Goal: Information Seeking & Learning: Learn about a topic

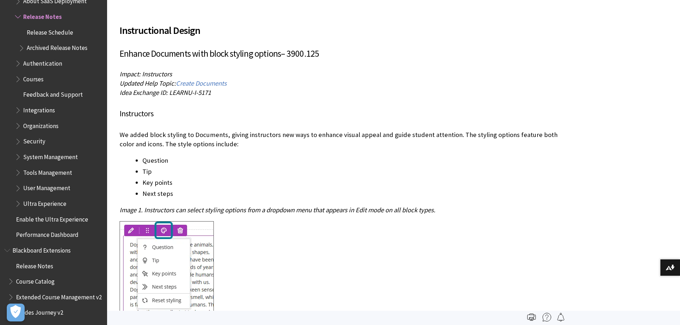
scroll to position [1021, 0]
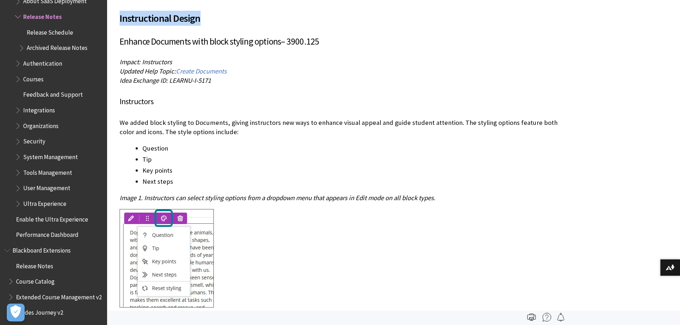
drag, startPoint x: 117, startPoint y: 19, endPoint x: 233, endPoint y: 22, distance: 116.1
click at [139, 67] on span "Updated Help Topic:" at bounding box center [148, 71] width 56 height 8
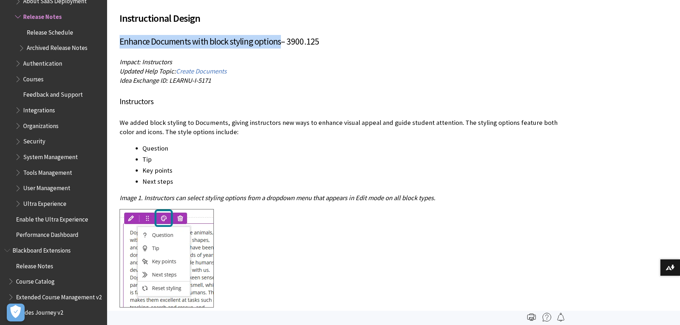
drag, startPoint x: 121, startPoint y: 42, endPoint x: 281, endPoint y: 45, distance: 160.7
copy span "Enhance Documents with block styling options"
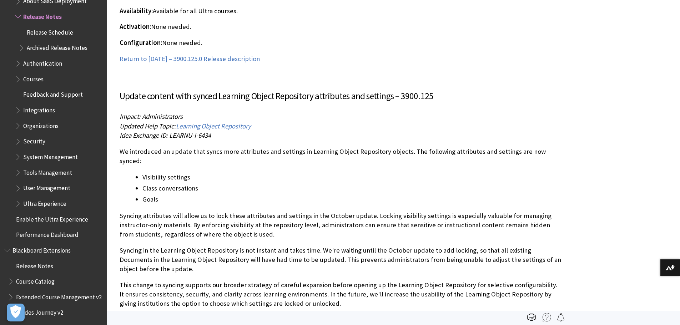
scroll to position [1557, 0]
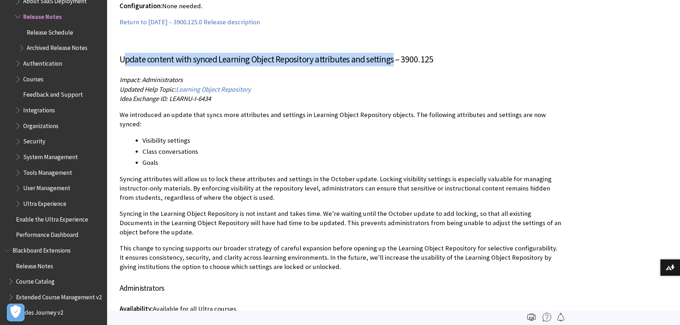
drag, startPoint x: 122, startPoint y: 58, endPoint x: 392, endPoint y: 45, distance: 270.2
click at [392, 45] on article "Update content with synced Learning Object Repository attributes and settings –…" at bounding box center [341, 198] width 443 height 326
click at [168, 59] on h3 "Update content with synced Learning Object Repository attributes and settings –…" at bounding box center [341, 60] width 443 height 14
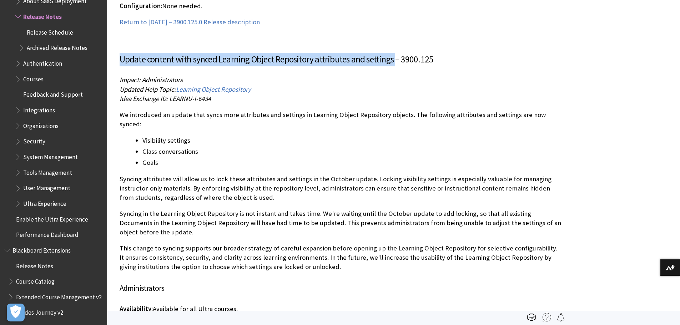
drag, startPoint x: 119, startPoint y: 60, endPoint x: 395, endPoint y: 56, distance: 276.0
click at [395, 56] on h3 "Update content with synced Learning Object Repository attributes and settings –…" at bounding box center [341, 60] width 443 height 14
copy h3 "Update content with synced Learning Object Repository attributes and settings"
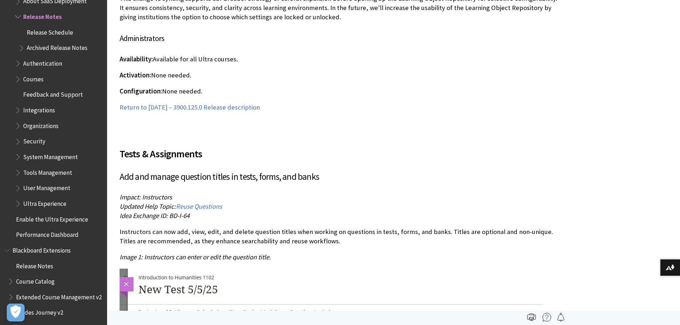
scroll to position [1843, 0]
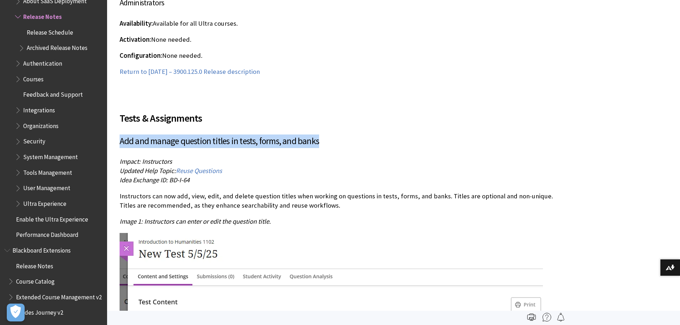
drag, startPoint x: 120, startPoint y: 132, endPoint x: 319, endPoint y: 128, distance: 198.9
click at [319, 135] on h3 "Add and manage question titles in tests, forms, and banks" at bounding box center [341, 142] width 443 height 14
copy h3 "Add and manage question titles in tests, forms, and banks"
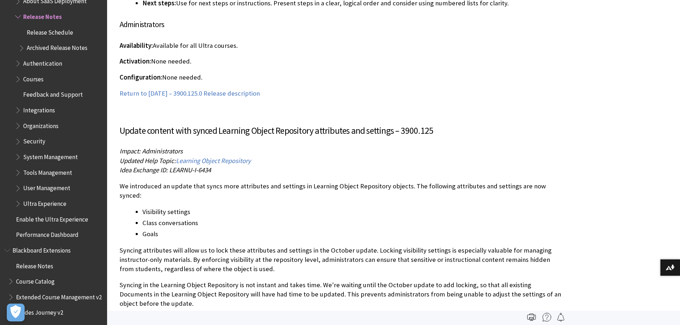
scroll to position [1450, 0]
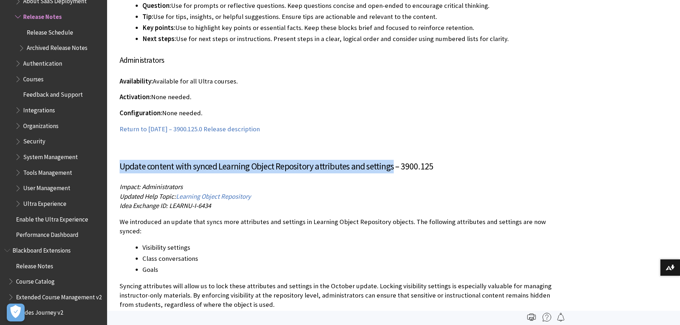
drag, startPoint x: 119, startPoint y: 166, endPoint x: 392, endPoint y: 163, distance: 272.8
click at [392, 163] on h3 "Update content with synced Learning Object Repository attributes and settings –…" at bounding box center [341, 167] width 443 height 14
copy h3 "Update content with synced Learning Object Repository attributes and settings"
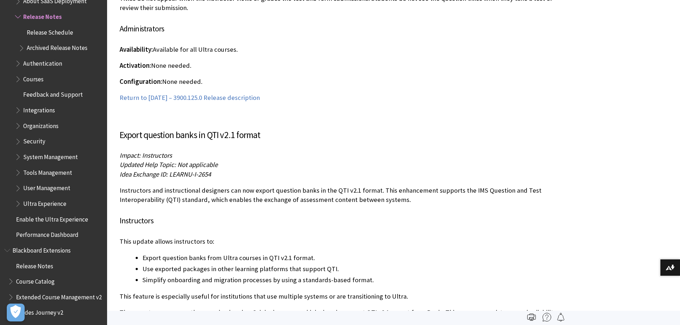
scroll to position [2414, 0]
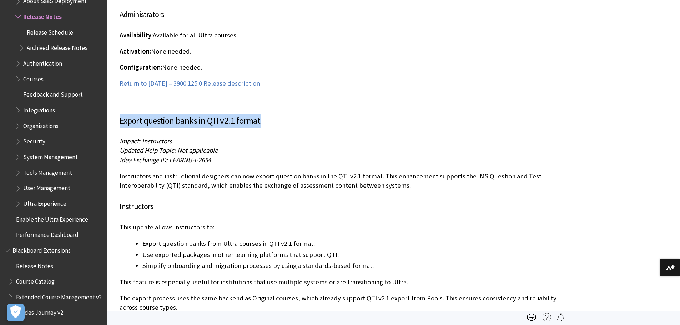
drag, startPoint x: 116, startPoint y: 109, endPoint x: 266, endPoint y: 107, distance: 150.0
copy h3 "Export question banks in QTI v2.1 format"
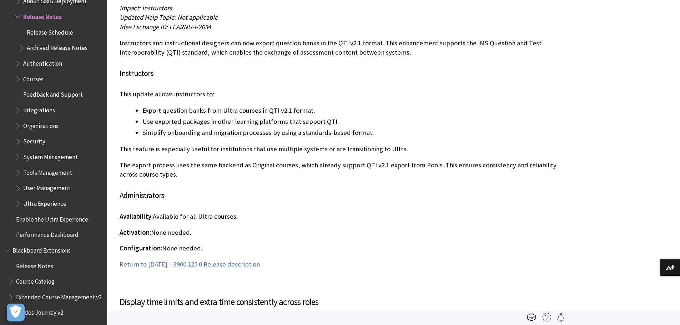
scroll to position [2557, 0]
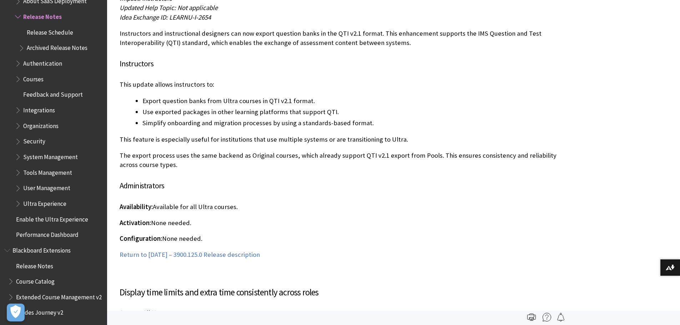
click at [216, 96] on li "Export question banks from Ultra courses in QTI v2.1 format." at bounding box center [352, 101] width 420 height 10
drag, startPoint x: 191, startPoint y: 132, endPoint x: 379, endPoint y: 129, distance: 187.9
click at [379, 135] on p "This feature is especially useful for institutions that use multiple systems or…" at bounding box center [341, 139] width 443 height 9
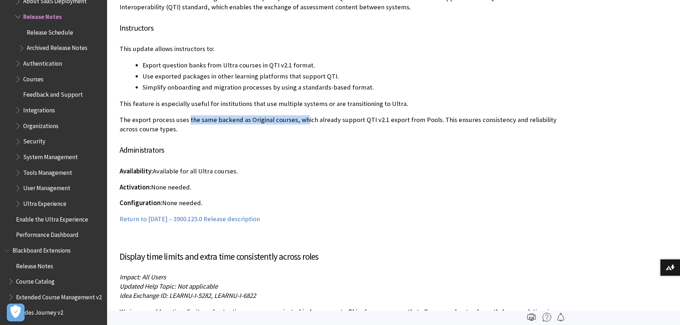
drag, startPoint x: 187, startPoint y: 112, endPoint x: 277, endPoint y: 107, distance: 89.8
click at [299, 115] on p "The export process uses the same backend as Original courses, which already sup…" at bounding box center [341, 124] width 443 height 19
click at [277, 115] on p "The export process uses the same backend as Original courses, which already sup…" at bounding box center [341, 124] width 443 height 19
drag, startPoint x: 151, startPoint y: 110, endPoint x: 291, endPoint y: 104, distance: 140.1
click at [291, 104] on div "Export question banks in QTI v2.1 format Impact: Instructors Updated Help Topic…" at bounding box center [341, 80] width 443 height 288
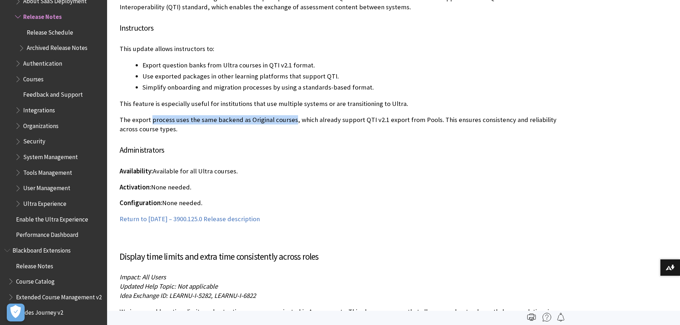
click at [177, 115] on p "The export process uses the same backend as Original courses, which already sup…" at bounding box center [341, 124] width 443 height 19
drag, startPoint x: 117, startPoint y: 110, endPoint x: 291, endPoint y: 105, distance: 173.6
copy p "The export process uses the same backend as Original courses"
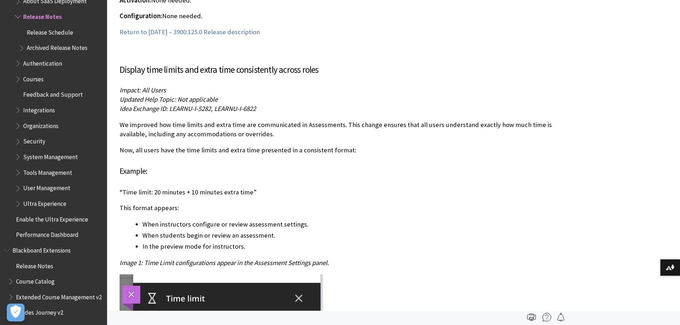
scroll to position [2771, 0]
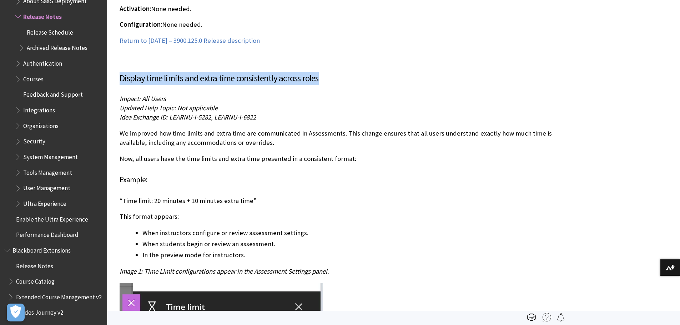
drag, startPoint x: 120, startPoint y: 68, endPoint x: 321, endPoint y: 68, distance: 200.3
click at [321, 72] on h3 "Display time limits and extra time consistently across roles" at bounding box center [341, 79] width 443 height 14
copy h3 "Display time limits and extra time consistently across roles"
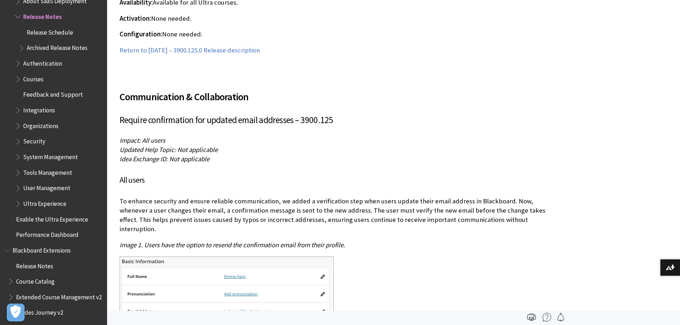
scroll to position [3664, 0]
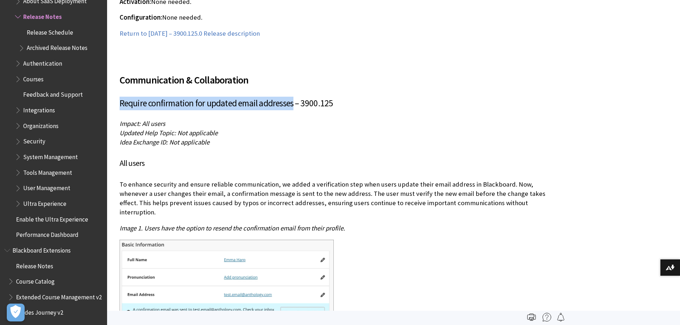
drag, startPoint x: 120, startPoint y: 95, endPoint x: 292, endPoint y: 89, distance: 172.6
click at [292, 97] on h3 "Require confirmation for updated email addresses – 3900.125" at bounding box center [341, 104] width 443 height 14
copy h3 "Require confirmation for updated email addresses"
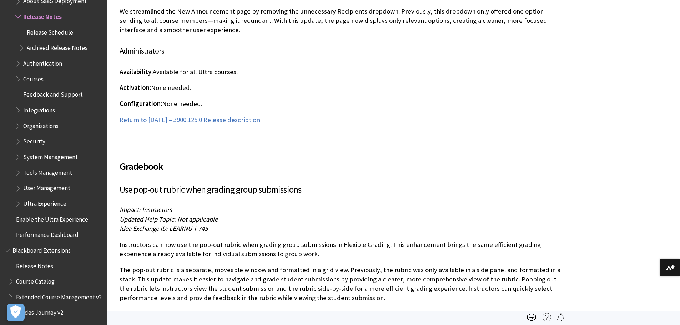
scroll to position [4306, 0]
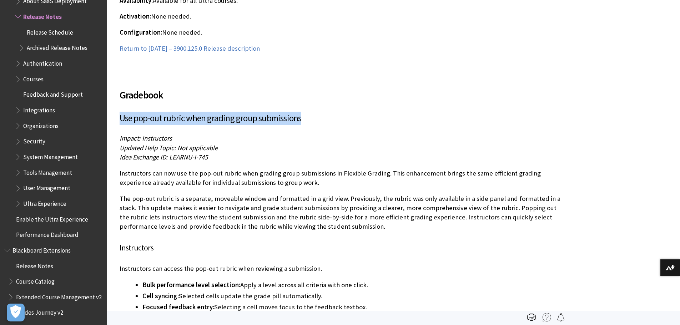
drag, startPoint x: 119, startPoint y: 103, endPoint x: 324, endPoint y: 99, distance: 205.0
click at [324, 112] on h3 "Use pop-out rubric when grading group submissions" at bounding box center [341, 119] width 443 height 14
copy h3 "Use pop-out rubric when grading group submissions"
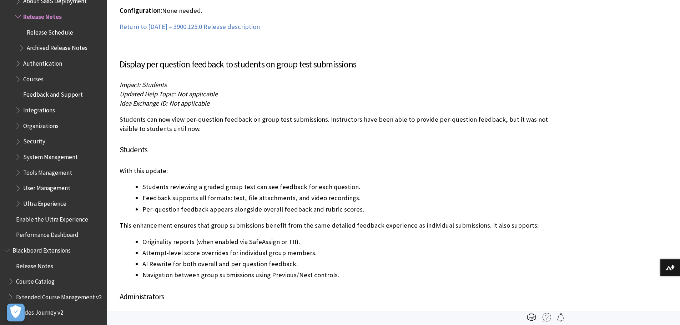
scroll to position [4735, 0]
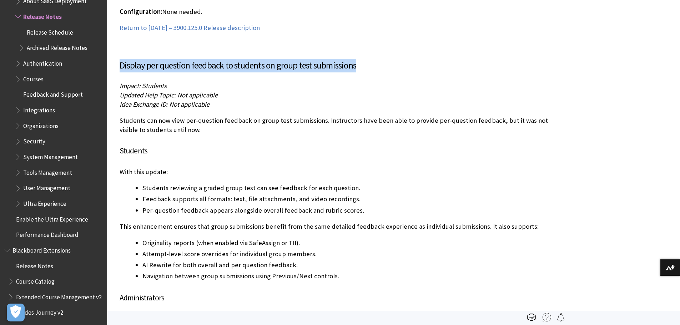
drag, startPoint x: 119, startPoint y: 45, endPoint x: 364, endPoint y: 37, distance: 244.4
click at [364, 41] on article "Display per question feedback to students on group test submissions Impact: Stu…" at bounding box center [341, 206] width 443 height 330
copy h3 "Display per question feedback to students on group test submissions"
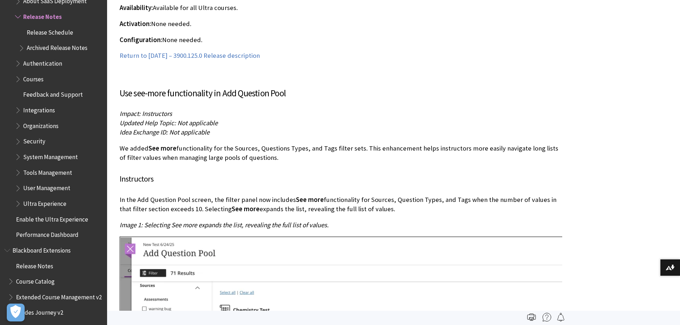
scroll to position [5056, 0]
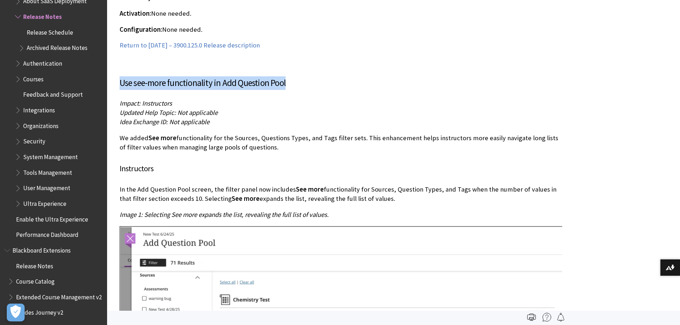
drag, startPoint x: 119, startPoint y: 65, endPoint x: 310, endPoint y: 54, distance: 191.8
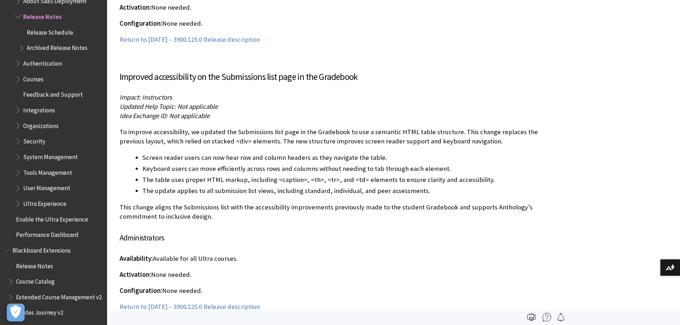
scroll to position [5592, 0]
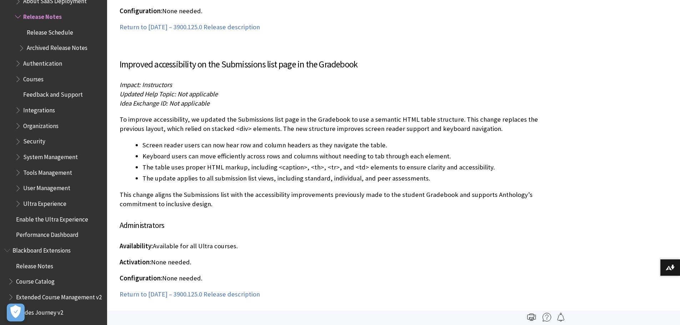
click at [171, 115] on p "To improve accessibility, we updated the Submissions list page in the Gradebook…" at bounding box center [341, 124] width 443 height 19
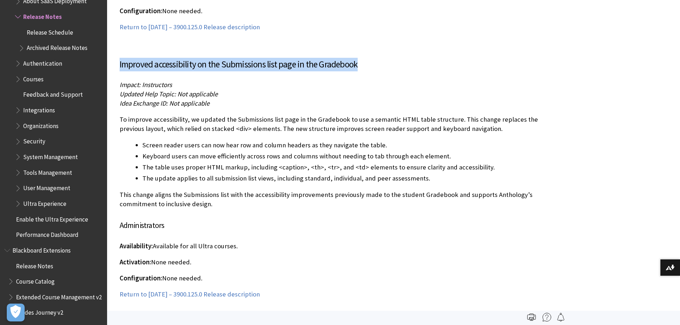
drag, startPoint x: 115, startPoint y: 45, endPoint x: 367, endPoint y: 42, distance: 251.4
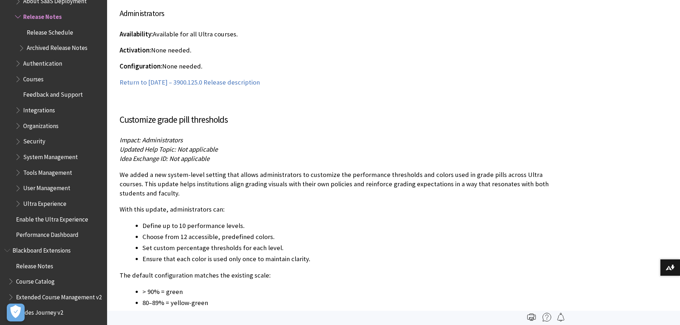
scroll to position [5806, 0]
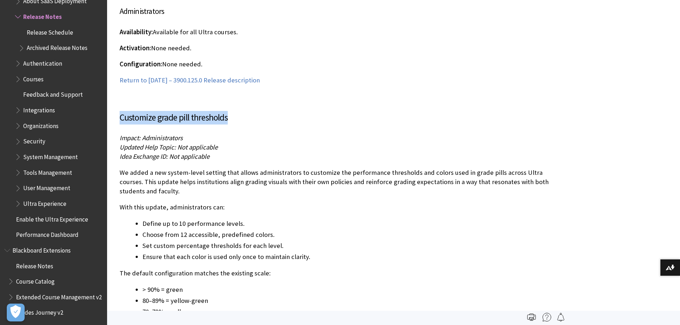
drag, startPoint x: 119, startPoint y: 101, endPoint x: 254, endPoint y: 90, distance: 136.1
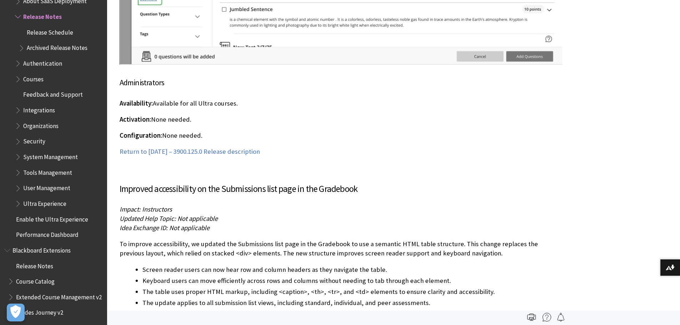
scroll to position [5485, 0]
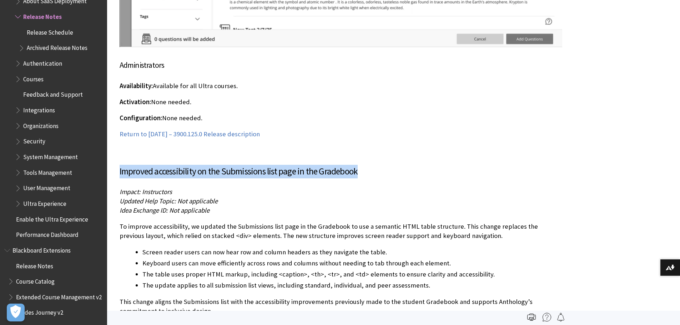
drag, startPoint x: 117, startPoint y: 152, endPoint x: 379, endPoint y: 157, distance: 262.1
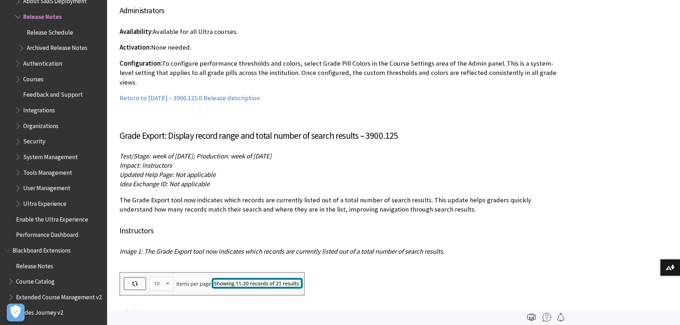
scroll to position [6235, 0]
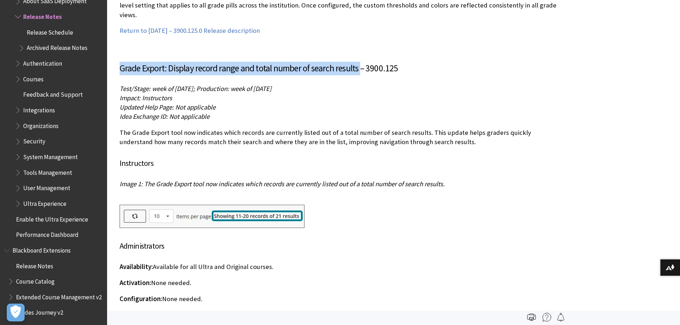
drag, startPoint x: 119, startPoint y: 40, endPoint x: 360, endPoint y: 36, distance: 241.1
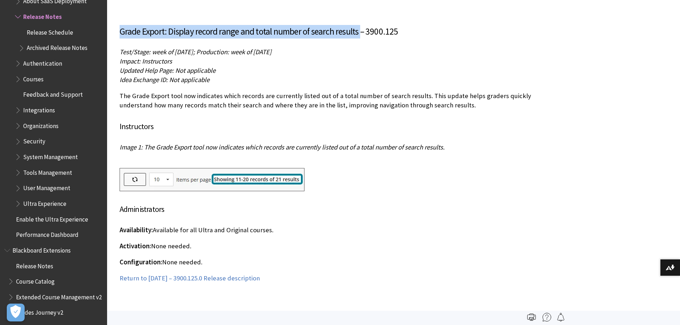
scroll to position [6306, 0]
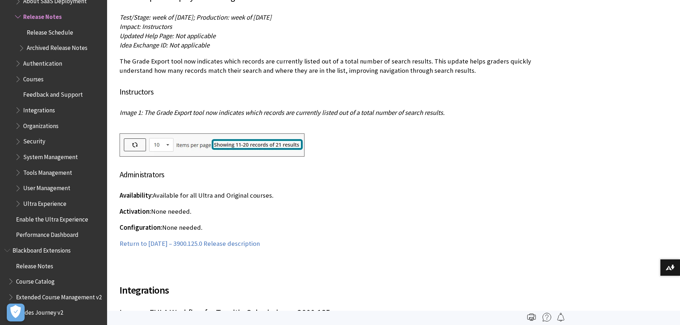
click at [299, 108] on p "Image 1: The Grade Export tool now indicates which records are currently listed…" at bounding box center [341, 117] width 443 height 19
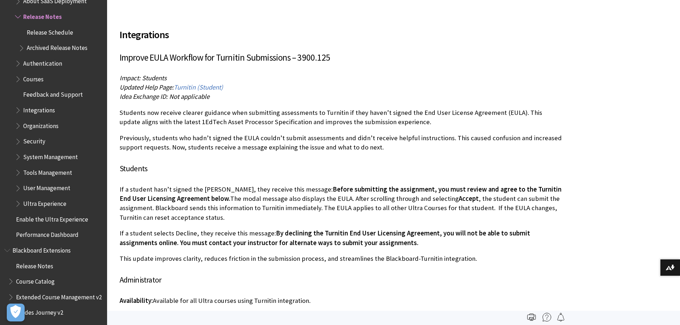
scroll to position [6520, 0]
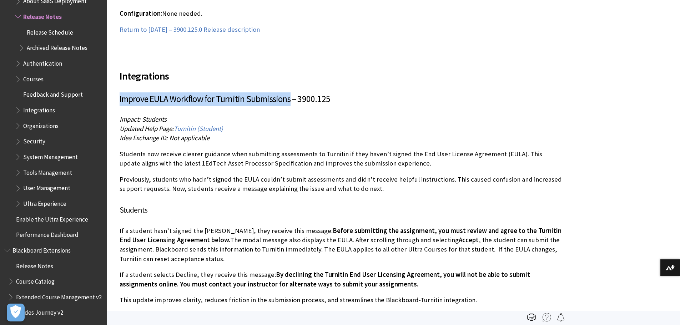
drag, startPoint x: 119, startPoint y: 71, endPoint x: 290, endPoint y: 71, distance: 171.4
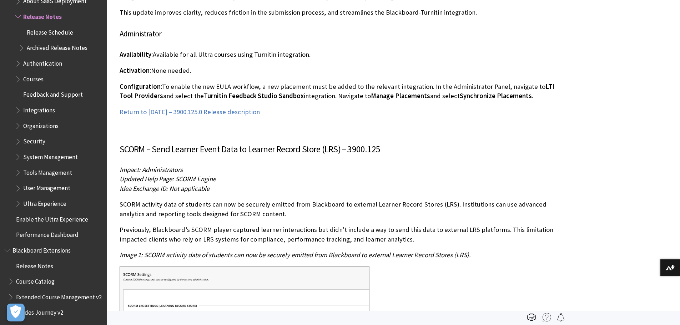
scroll to position [6842, 0]
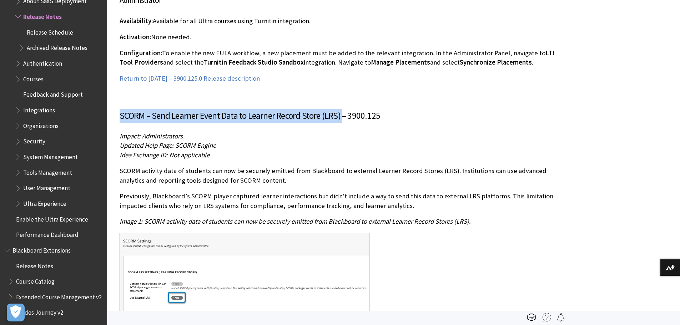
drag, startPoint x: 118, startPoint y: 86, endPoint x: 342, endPoint y: 87, distance: 224.3
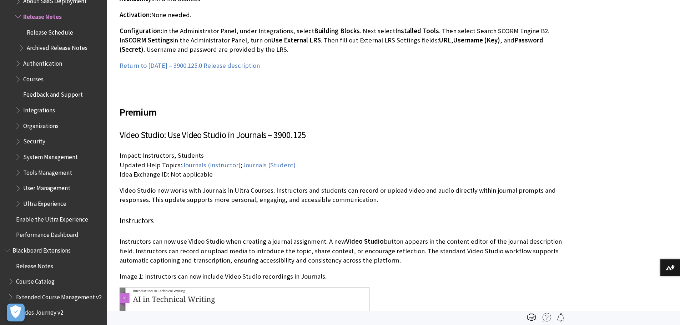
scroll to position [7377, 0]
drag, startPoint x: 119, startPoint y: 98, endPoint x: 269, endPoint y: 94, distance: 150.0
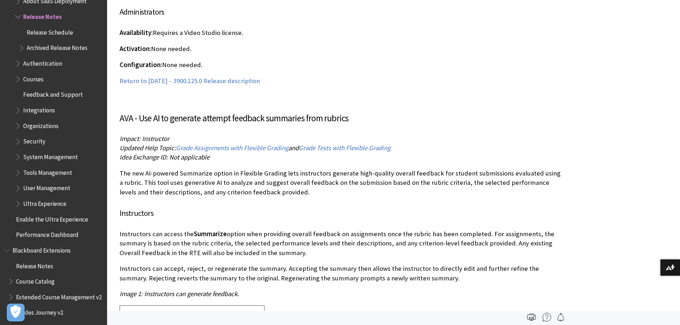
scroll to position [7949, 0]
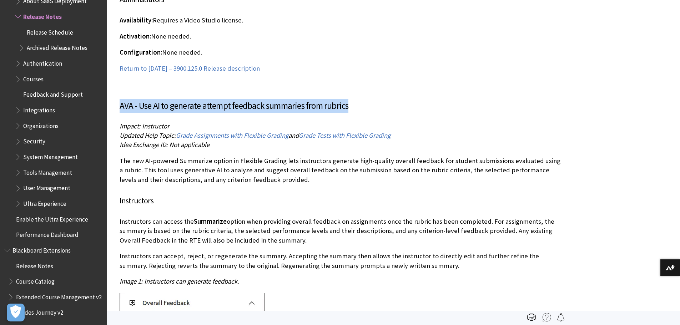
drag, startPoint x: 116, startPoint y: 68, endPoint x: 350, endPoint y: 71, distance: 233.9
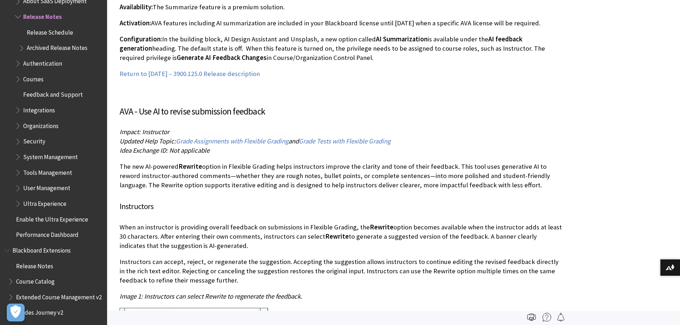
scroll to position [8413, 0]
drag, startPoint x: 119, startPoint y: 74, endPoint x: 286, endPoint y: 72, distance: 166.8
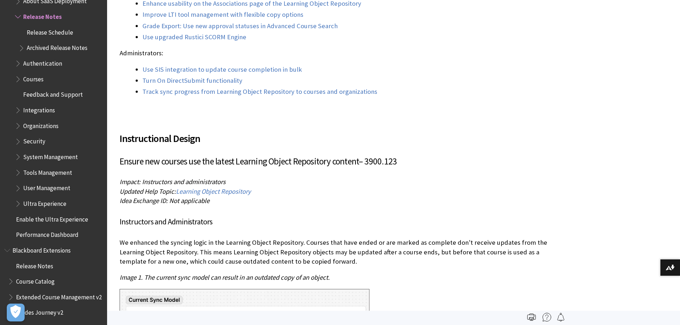
scroll to position [9448, 0]
